Goal: Task Accomplishment & Management: Use online tool/utility

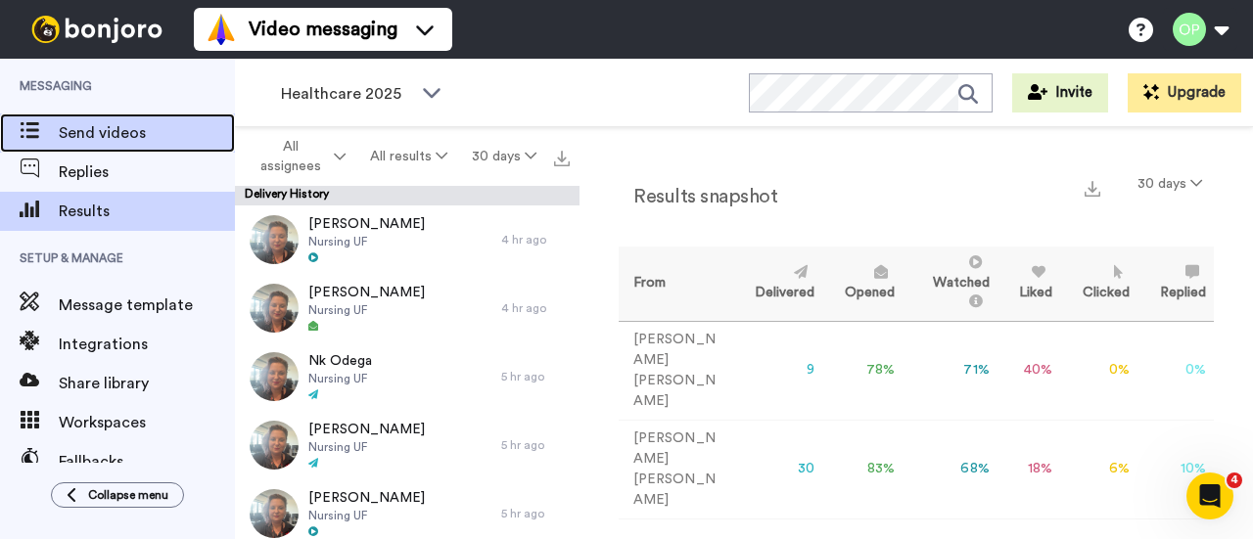
click at [108, 126] on span "Send videos" at bounding box center [147, 132] width 176 height 23
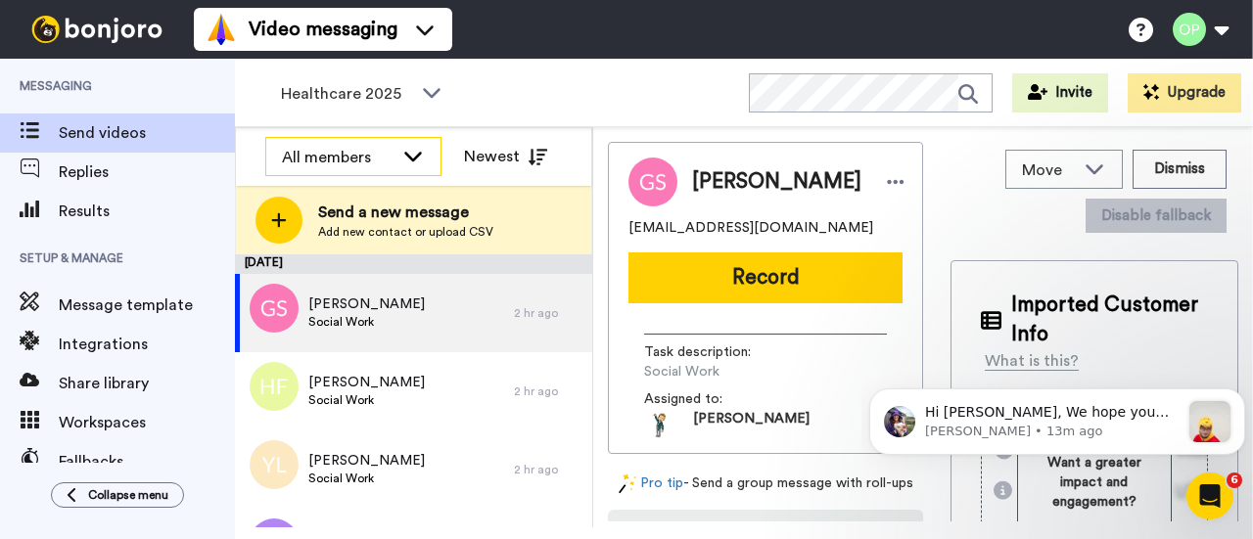
click at [420, 164] on icon at bounding box center [412, 156] width 23 height 20
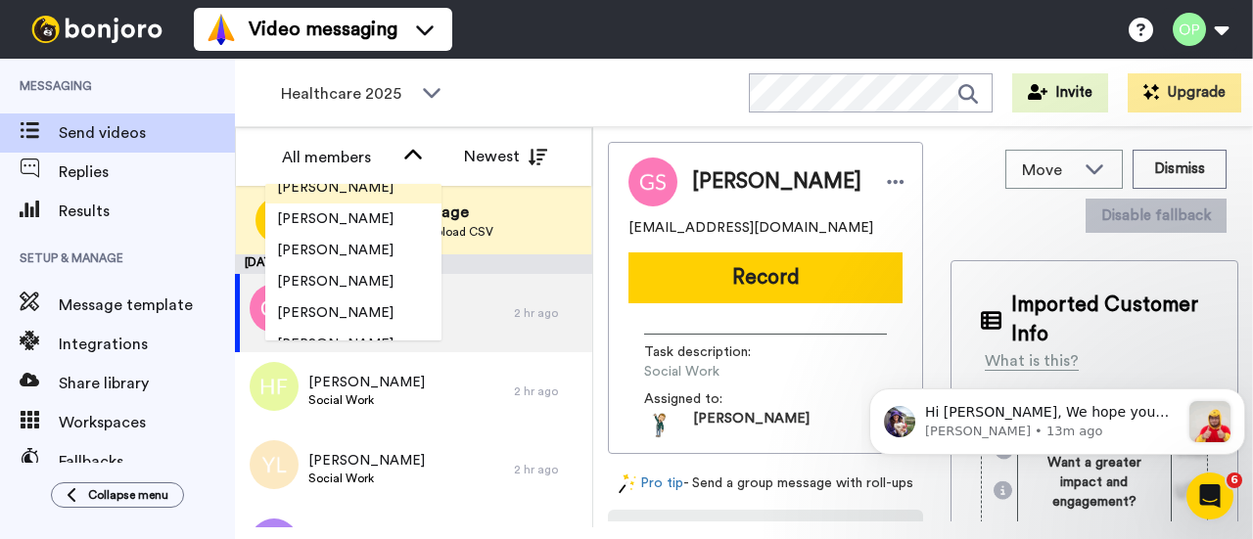
scroll to position [1958, 0]
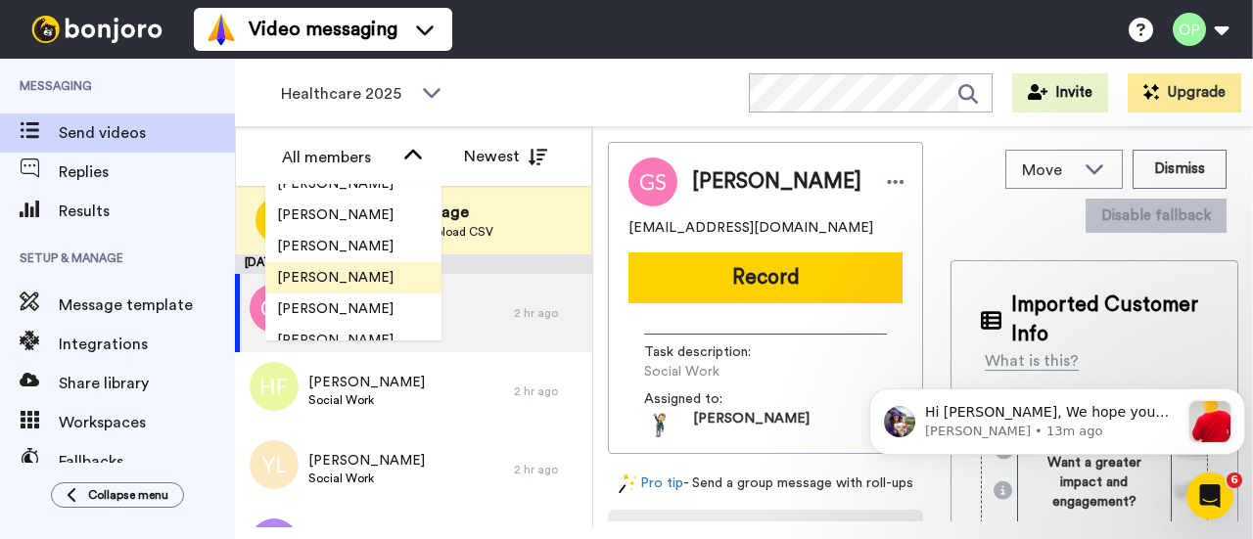
click at [363, 275] on span "[PERSON_NAME]" at bounding box center [335, 278] width 140 height 20
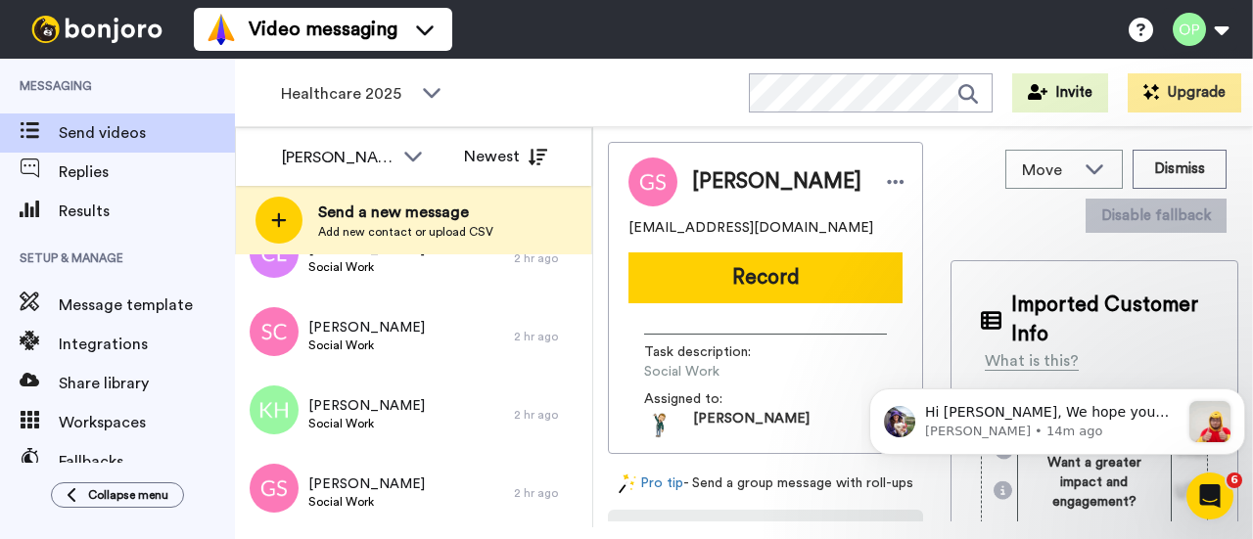
scroll to position [844, 0]
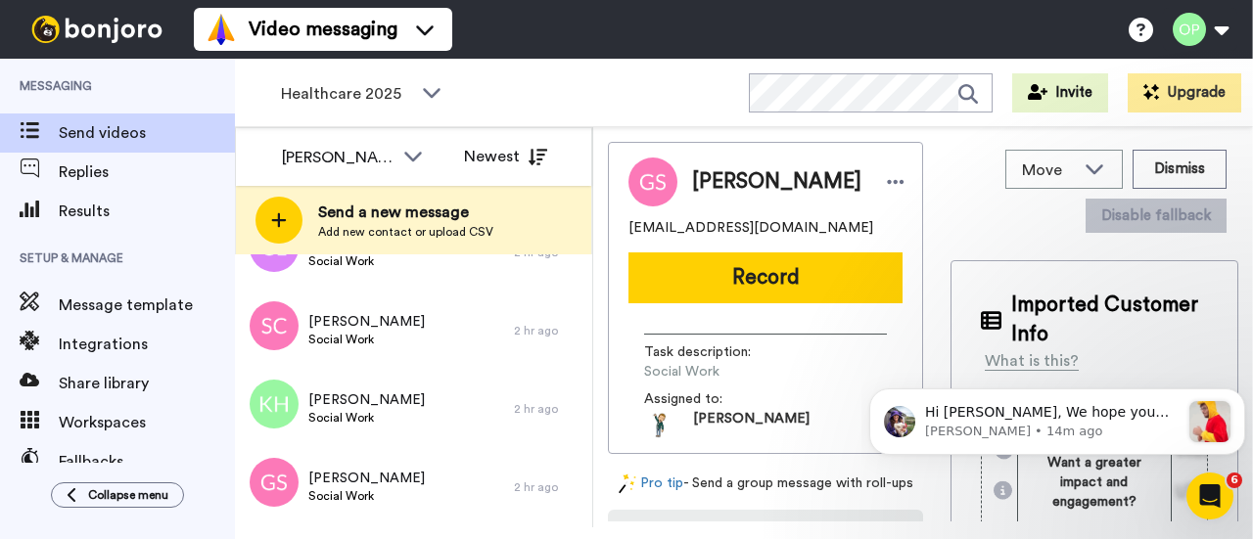
click at [640, 95] on div "Healthcare 2025 WORKSPACES View all All Lead Conversion Business School 2025 Le…" at bounding box center [744, 93] width 1018 height 69
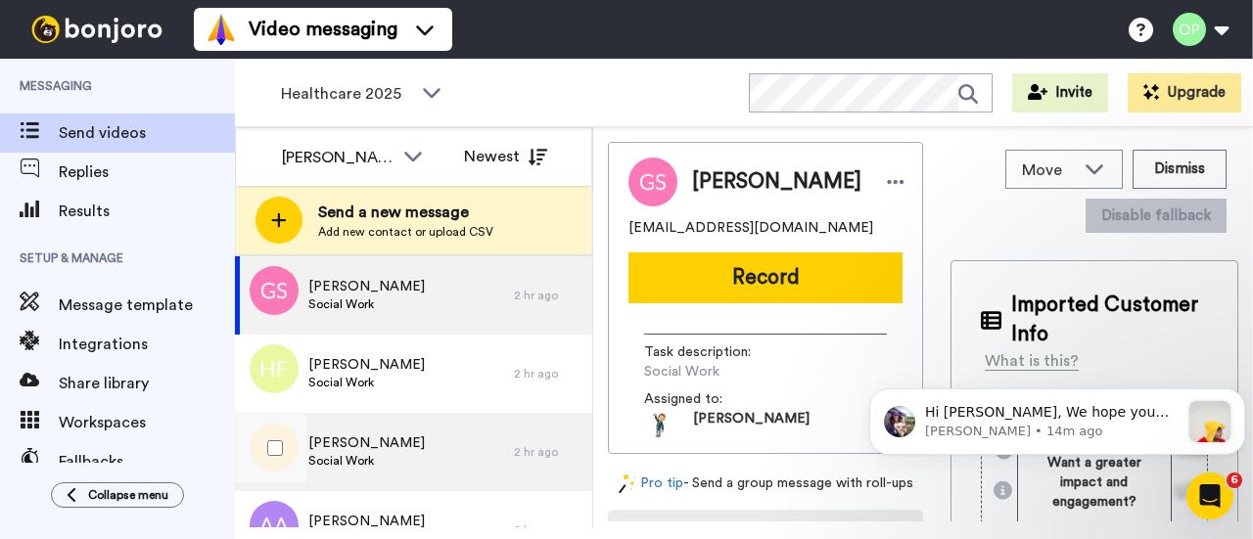
scroll to position [0, 0]
